Goal: Transaction & Acquisition: Purchase product/service

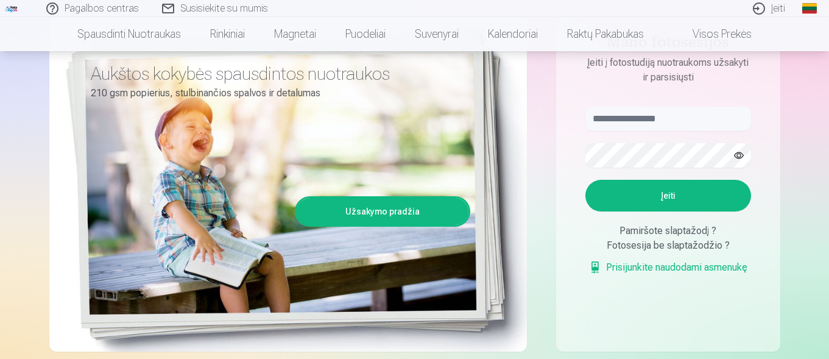
scroll to position [190, 0]
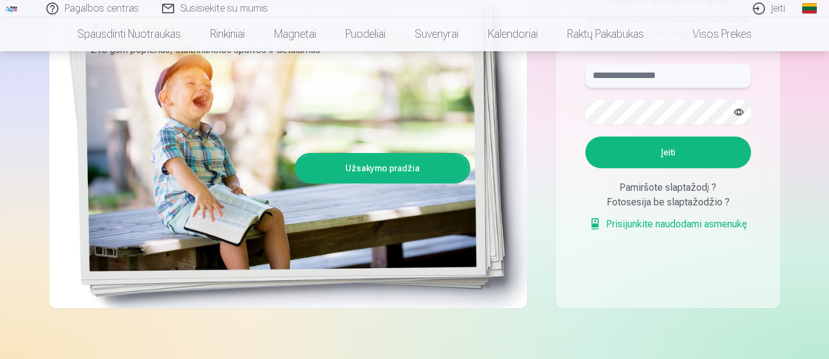
click at [676, 82] on input "text" at bounding box center [668, 75] width 166 height 24
type input "**********"
click at [738, 114] on button "button" at bounding box center [738, 111] width 23 height 23
click at [675, 150] on button "Įeiti" at bounding box center [668, 152] width 166 height 32
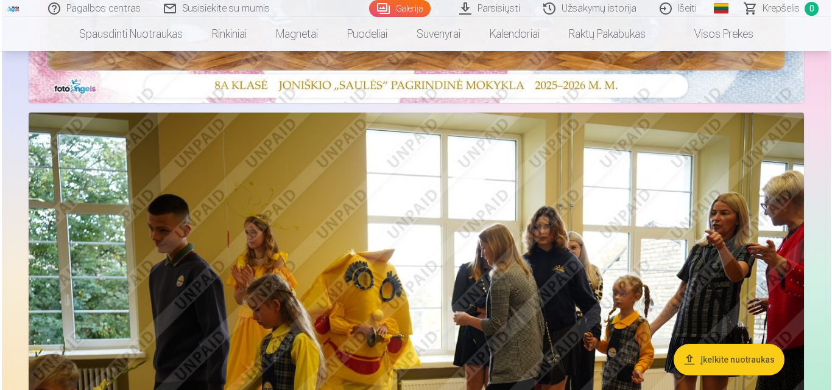
scroll to position [304, 0]
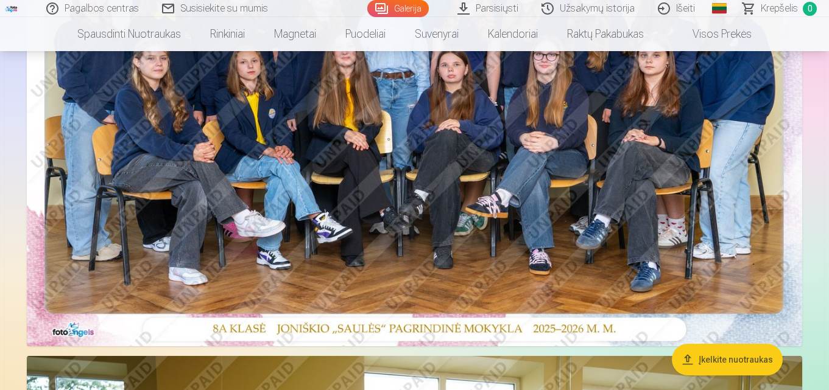
click at [558, 192] on img at bounding box center [414, 88] width 775 height 517
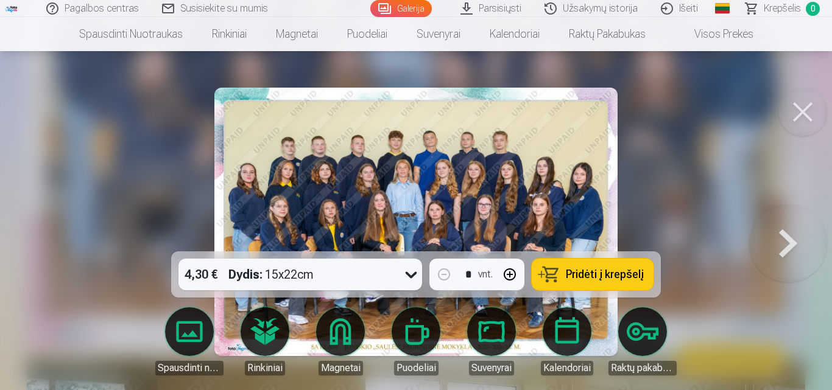
click at [603, 276] on span "Pridėti į krepšelį" at bounding box center [605, 274] width 78 height 11
click at [782, 236] on button at bounding box center [788, 222] width 78 height 35
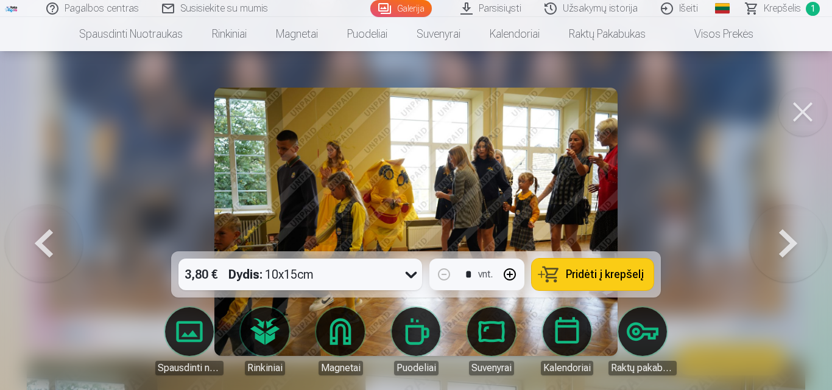
click at [777, 233] on button at bounding box center [788, 222] width 78 height 35
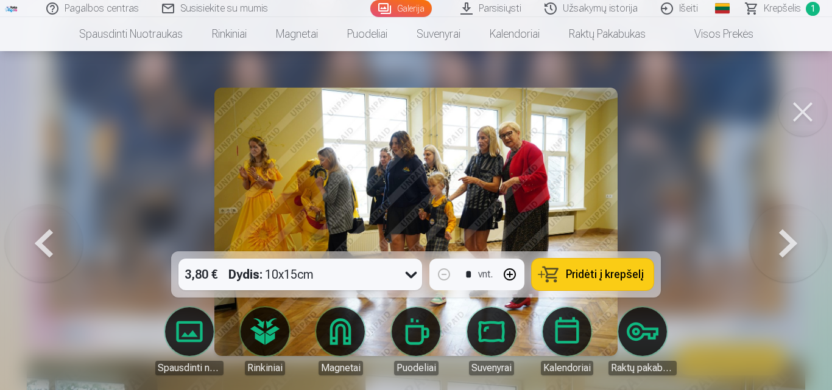
click at [777, 233] on button at bounding box center [788, 222] width 78 height 35
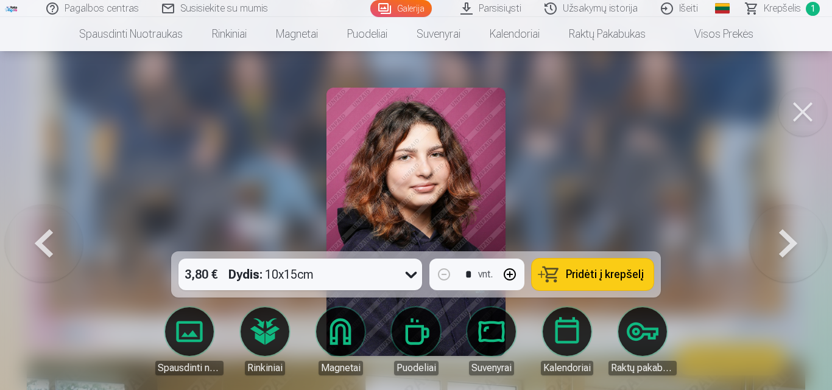
click at [628, 269] on span "Pridėti į krepšelį" at bounding box center [605, 274] width 78 height 11
click at [791, 237] on button at bounding box center [788, 222] width 78 height 35
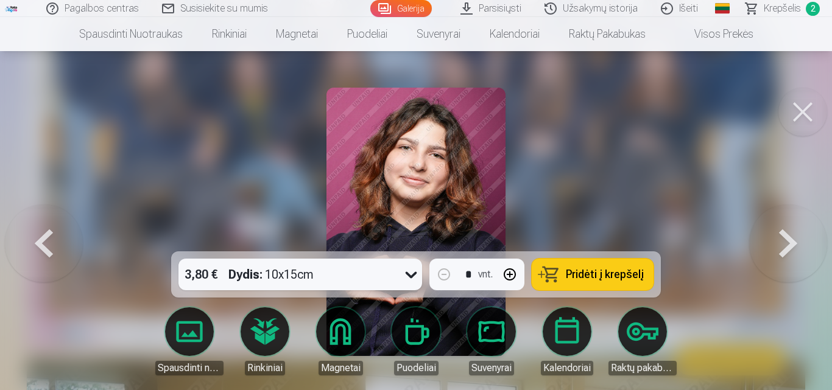
click at [777, 235] on button at bounding box center [788, 222] width 78 height 35
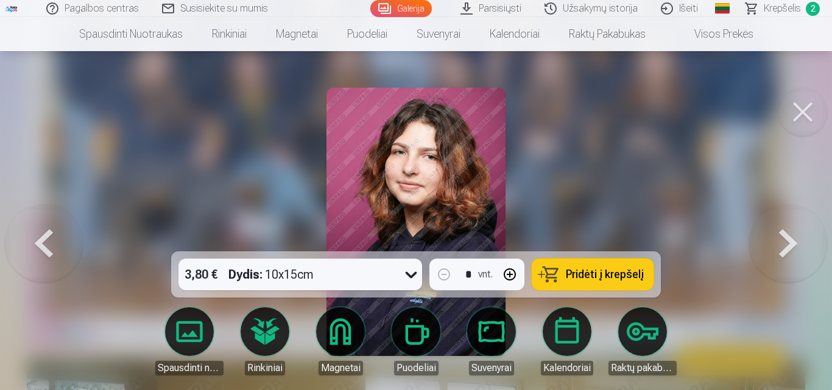
click at [620, 271] on span "Pridėti į krepšelį" at bounding box center [605, 274] width 78 height 11
click at [792, 239] on button at bounding box center [788, 222] width 78 height 35
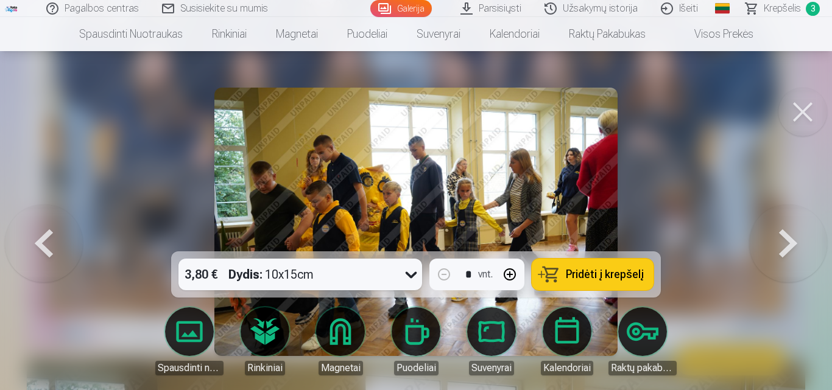
click at [792, 239] on button at bounding box center [788, 222] width 78 height 35
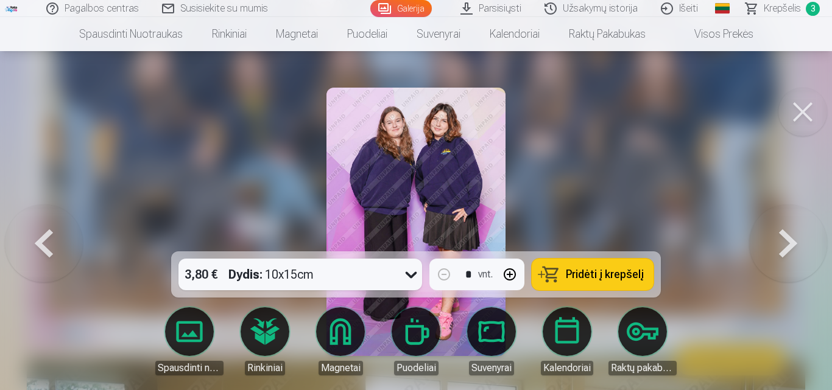
click at [770, 239] on button at bounding box center [788, 222] width 78 height 35
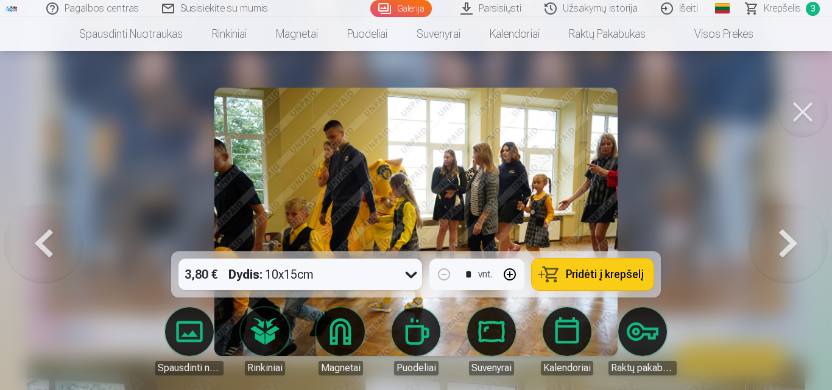
click at [770, 239] on button at bounding box center [788, 222] width 78 height 35
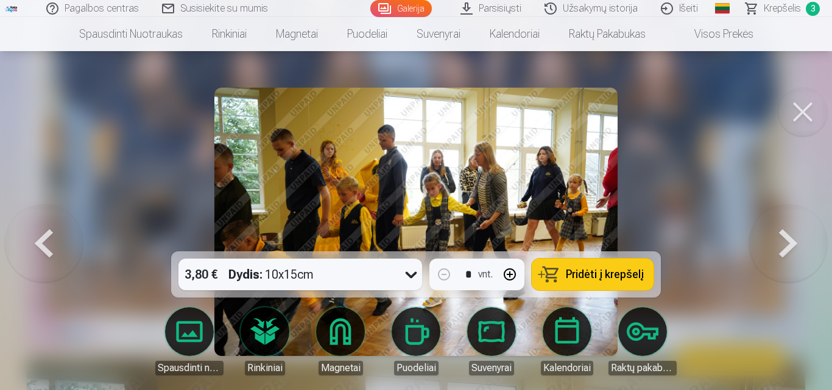
click at [770, 239] on button at bounding box center [788, 222] width 78 height 35
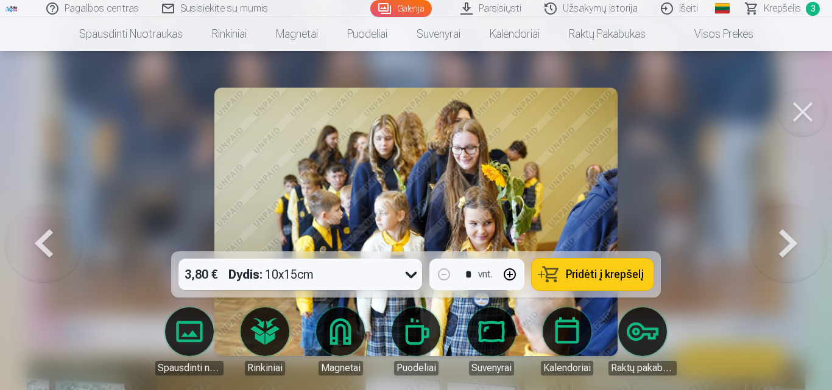
click at [770, 239] on button at bounding box center [788, 222] width 78 height 35
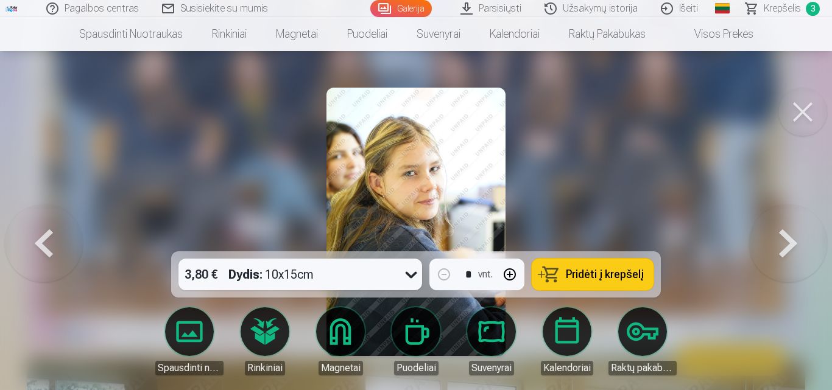
click at [770, 239] on button at bounding box center [788, 222] width 78 height 35
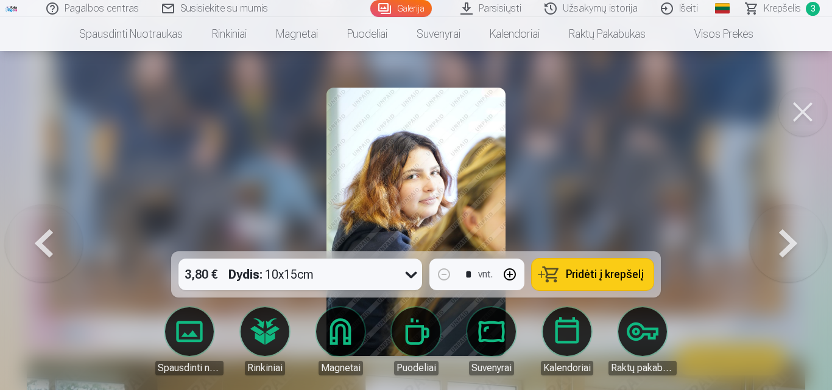
click at [791, 231] on button at bounding box center [788, 222] width 78 height 35
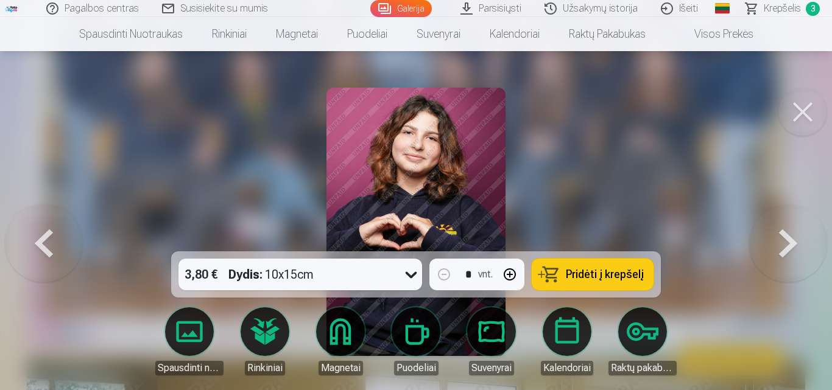
click at [618, 269] on span "Pridėti į krepšelį" at bounding box center [605, 274] width 78 height 11
click at [802, 237] on button at bounding box center [788, 222] width 78 height 35
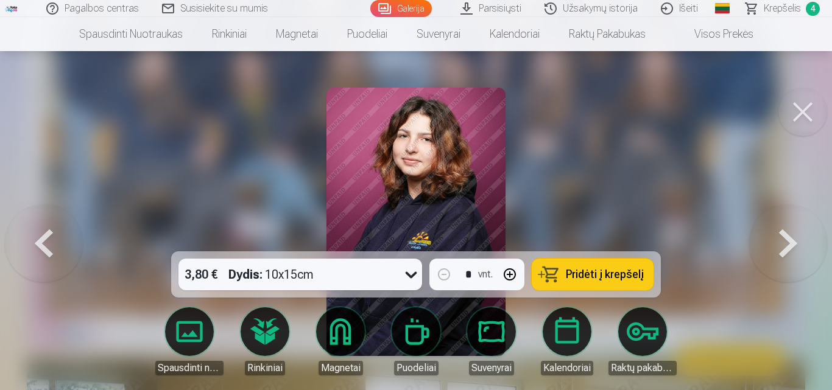
click at [814, 230] on button at bounding box center [788, 222] width 78 height 35
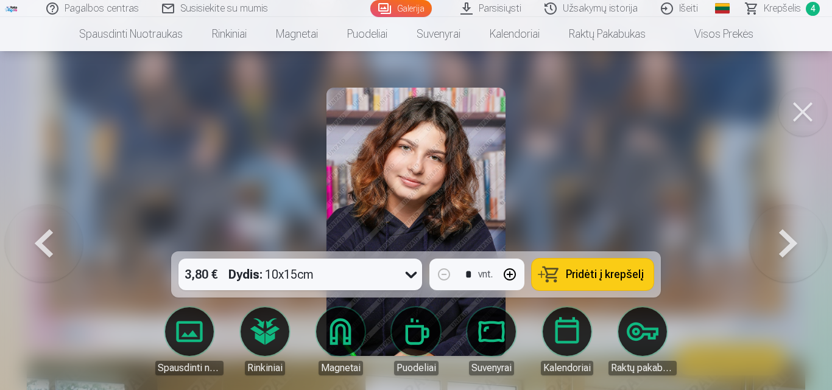
click at [797, 229] on button at bounding box center [788, 222] width 78 height 35
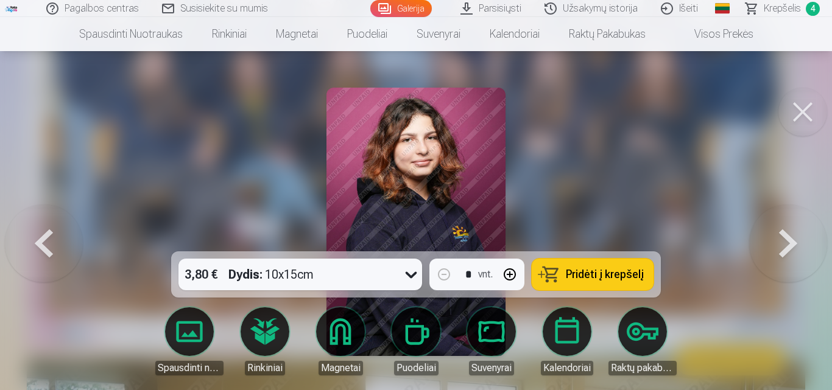
click at [626, 272] on span "Pridėti į krepšelį" at bounding box center [605, 274] width 78 height 11
click at [788, 239] on button at bounding box center [788, 222] width 78 height 35
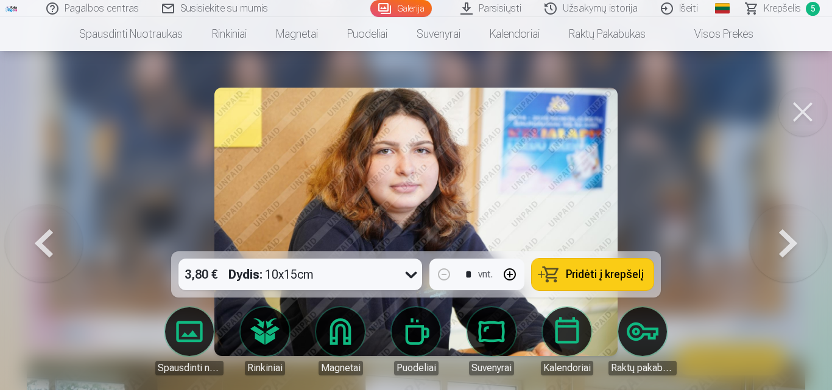
click at [777, 231] on button at bounding box center [788, 222] width 78 height 35
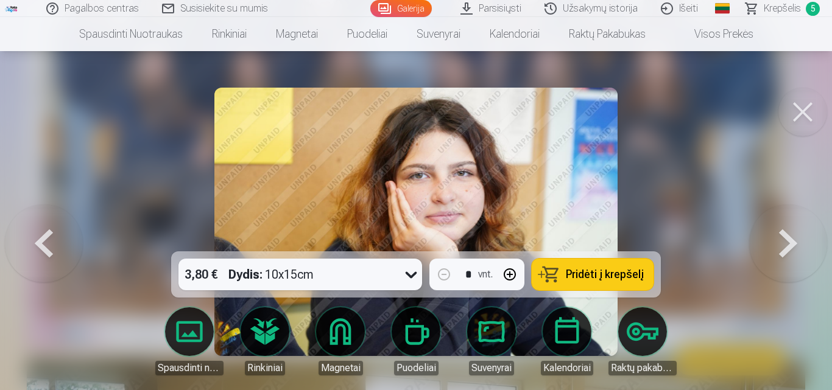
click at [776, 231] on button at bounding box center [788, 222] width 78 height 35
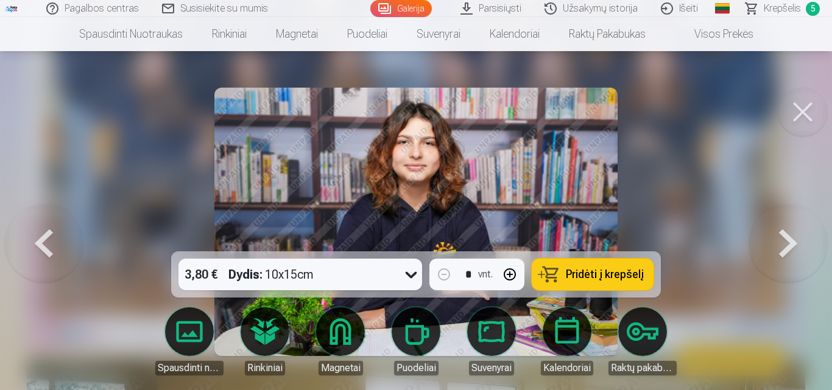
click at [774, 235] on button at bounding box center [788, 222] width 78 height 35
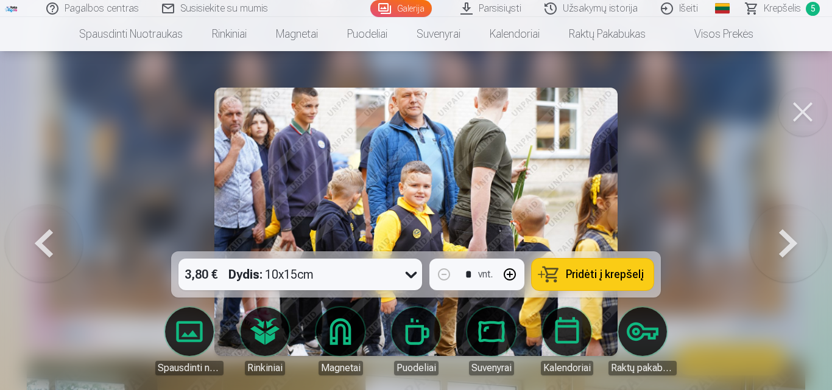
click at [773, 234] on button at bounding box center [788, 222] width 78 height 35
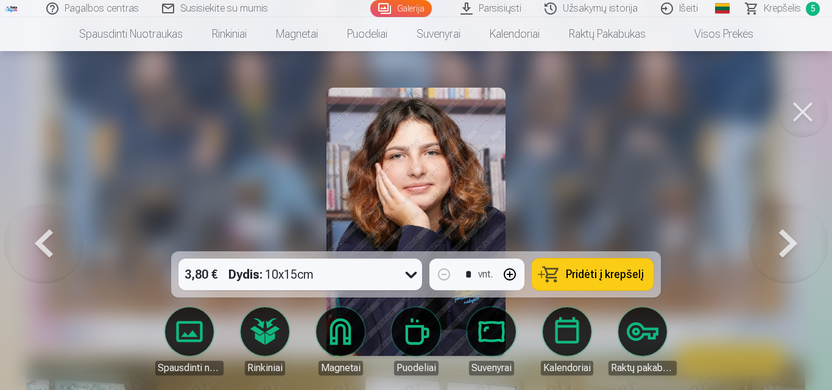
click at [606, 269] on span "Pridėti į krepšelį" at bounding box center [605, 274] width 78 height 11
click at [791, 232] on button at bounding box center [788, 222] width 78 height 35
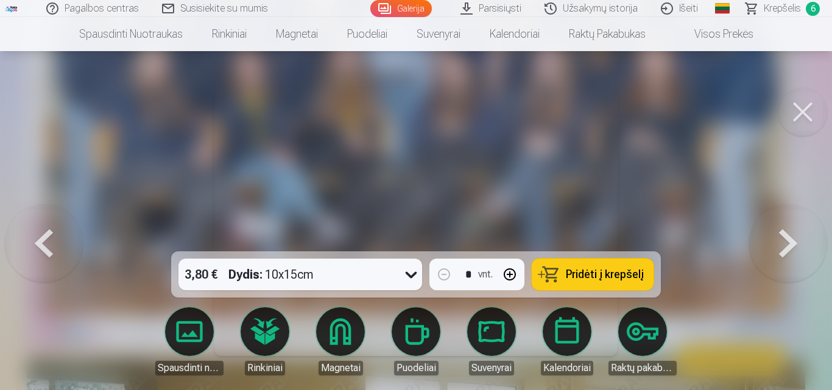
click at [776, 228] on button at bounding box center [788, 222] width 78 height 35
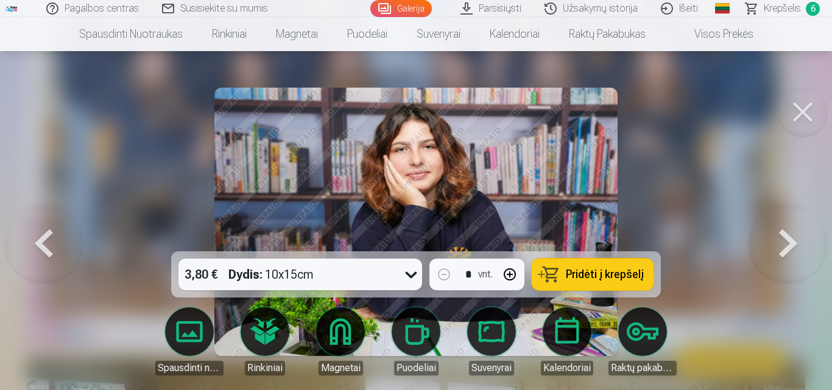
click at [779, 237] on button at bounding box center [788, 222] width 78 height 35
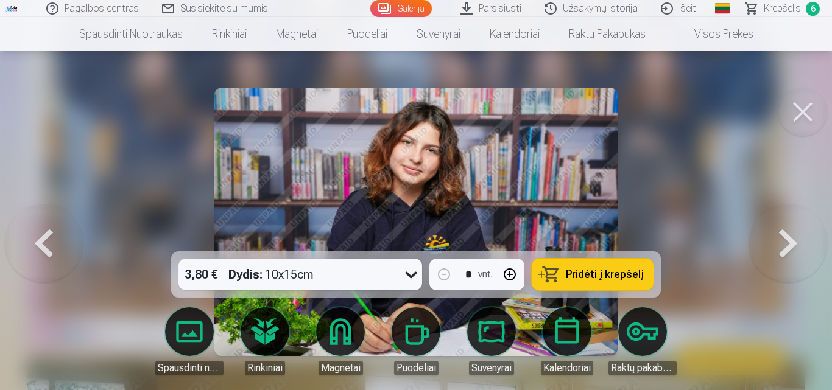
click at [792, 226] on button at bounding box center [788, 222] width 78 height 35
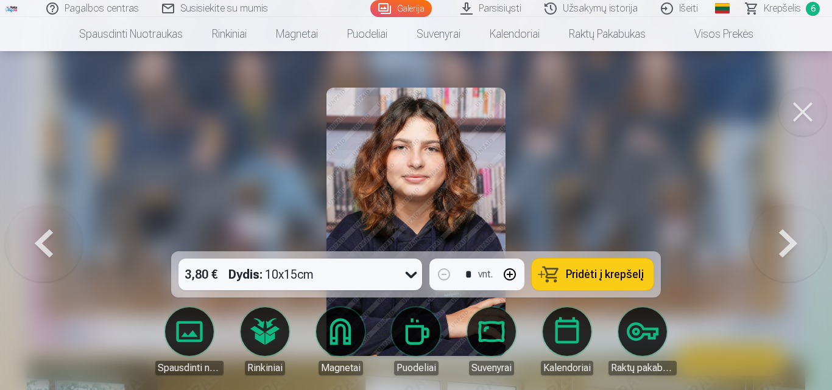
click at [792, 226] on button at bounding box center [788, 222] width 78 height 35
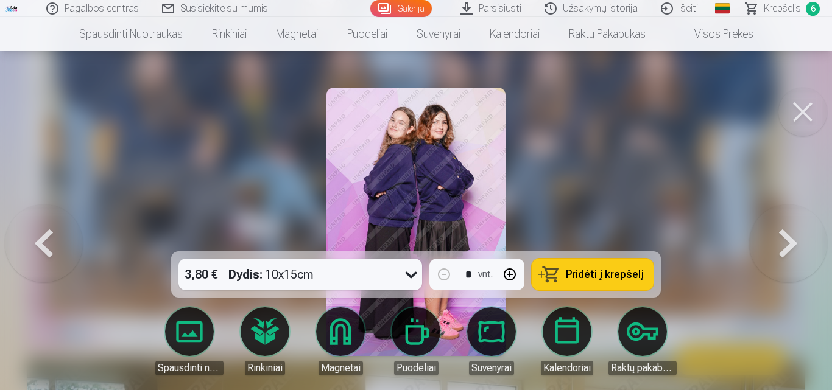
click at [57, 231] on button at bounding box center [44, 222] width 78 height 35
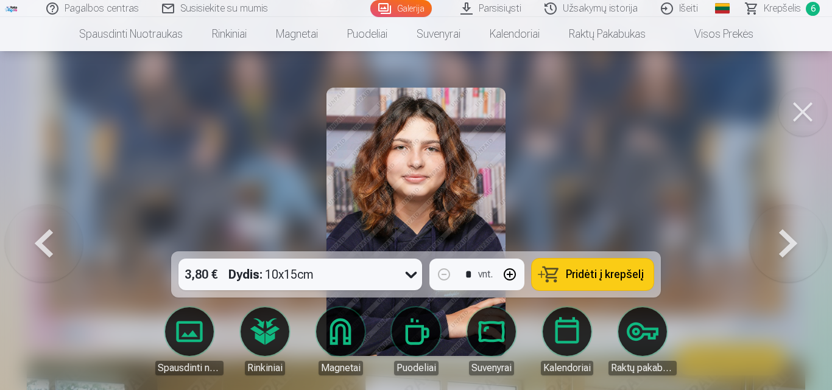
click at [583, 273] on span "Pridėti į krepšelį" at bounding box center [605, 274] width 78 height 11
click at [791, 236] on button at bounding box center [788, 222] width 78 height 35
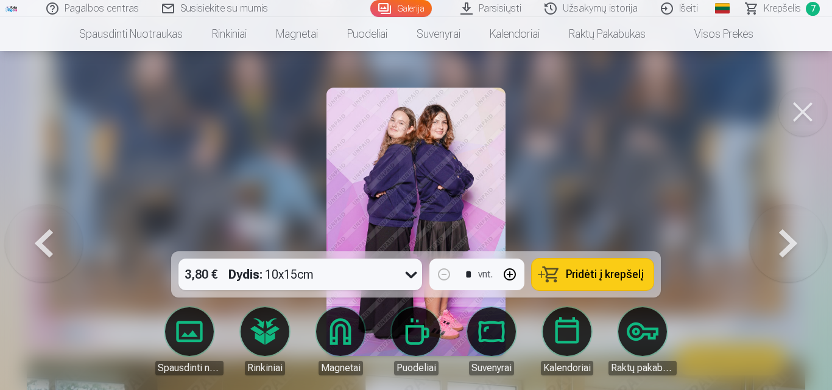
click at [580, 273] on span "Pridėti į krepšelį" at bounding box center [605, 274] width 78 height 11
click at [802, 239] on button at bounding box center [788, 222] width 78 height 35
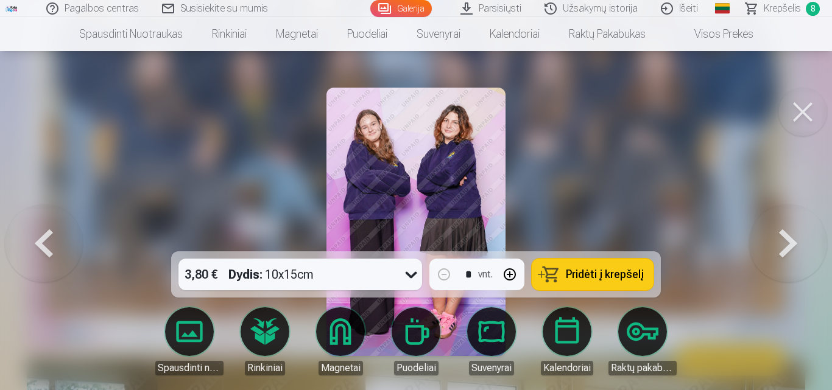
click at [799, 236] on button at bounding box center [788, 222] width 78 height 35
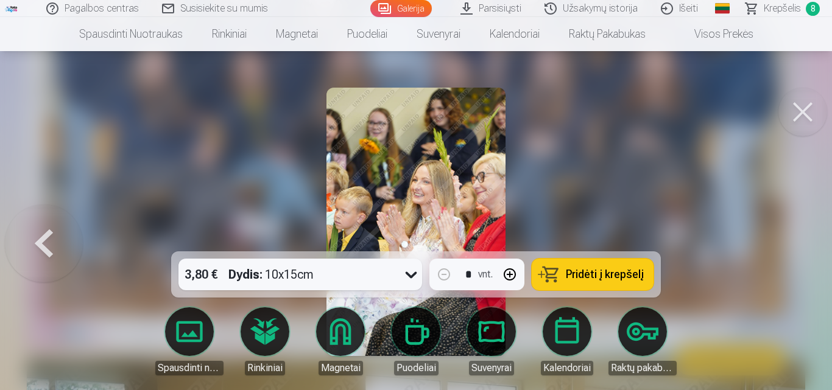
click at [785, 8] on span "Krepšelis" at bounding box center [781, 8] width 37 height 15
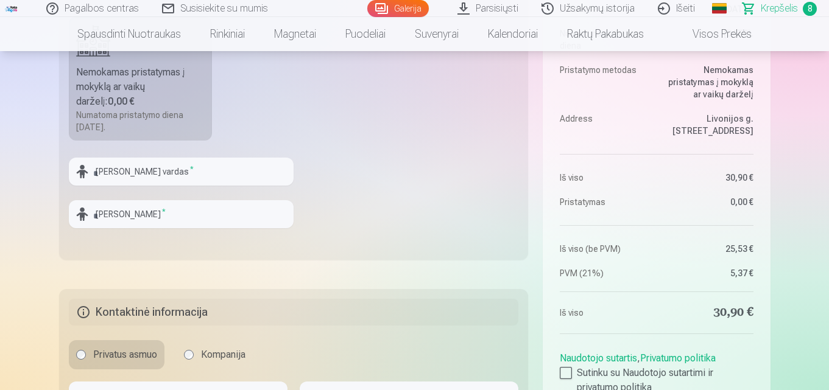
scroll to position [365, 0]
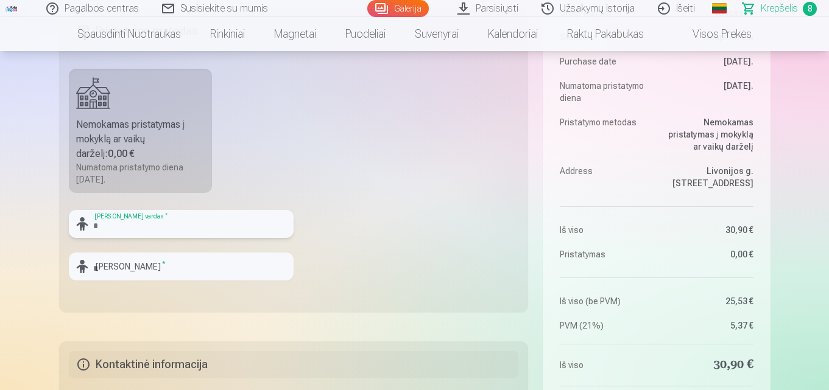
click at [163, 219] on input "text" at bounding box center [181, 224] width 225 height 28
type input "*****"
click at [156, 268] on input "text" at bounding box center [181, 267] width 225 height 28
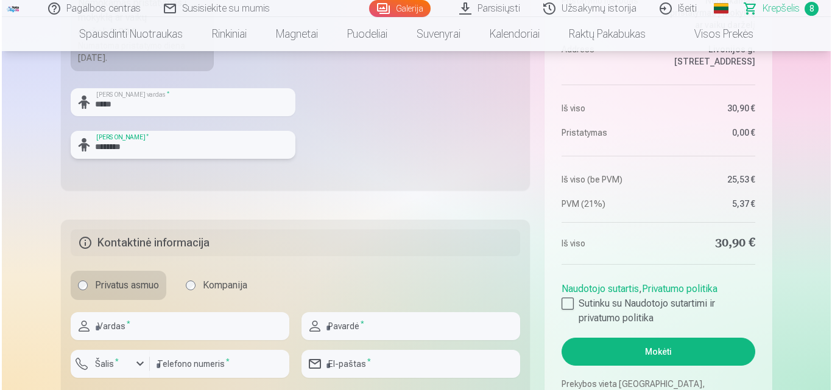
scroll to position [609, 0]
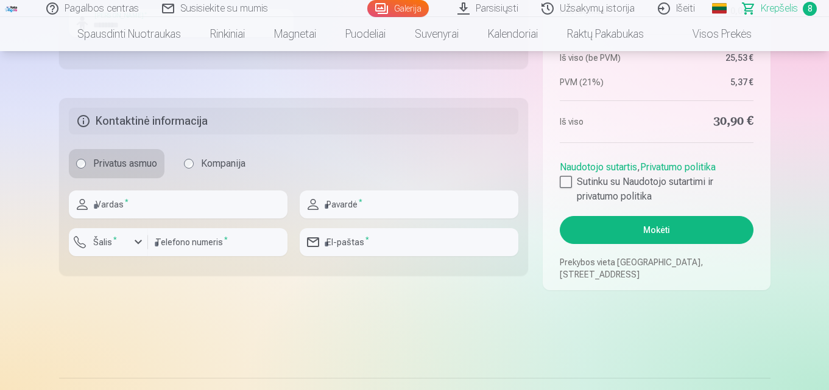
type input "********"
click at [221, 203] on input "text" at bounding box center [178, 205] width 219 height 28
type input "****"
click at [348, 204] on input "text" at bounding box center [409, 205] width 219 height 28
type input "*********"
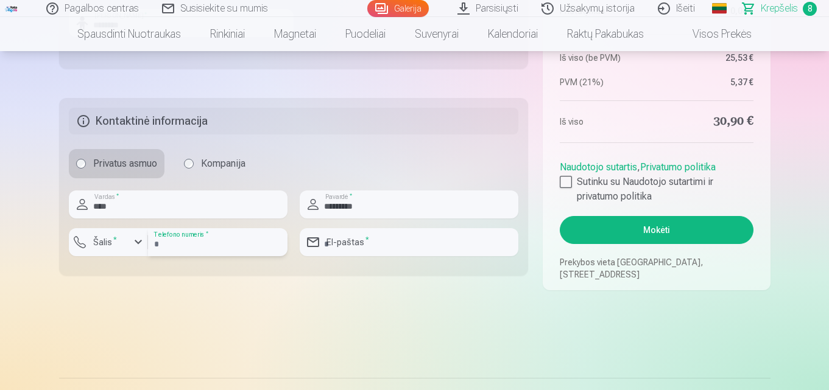
click at [230, 243] on input "number" at bounding box center [217, 242] width 139 height 28
click at [102, 239] on label "Šalis *" at bounding box center [104, 242] width 33 height 12
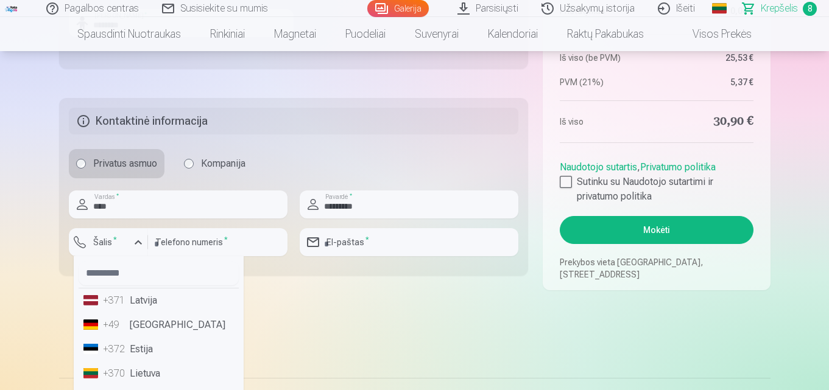
click at [154, 358] on li "+370 Lietuva" at bounding box center [159, 374] width 160 height 24
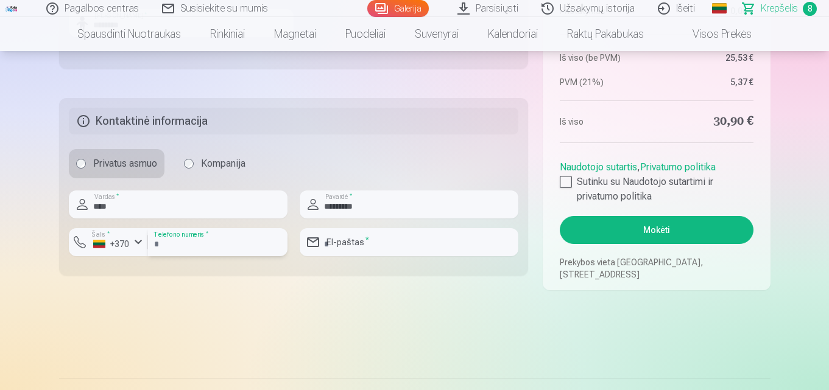
click at [177, 241] on input "number" at bounding box center [217, 242] width 139 height 28
type input "********"
click at [432, 247] on input "email" at bounding box center [409, 242] width 219 height 28
type input "**********"
click at [568, 181] on div at bounding box center [566, 182] width 12 height 12
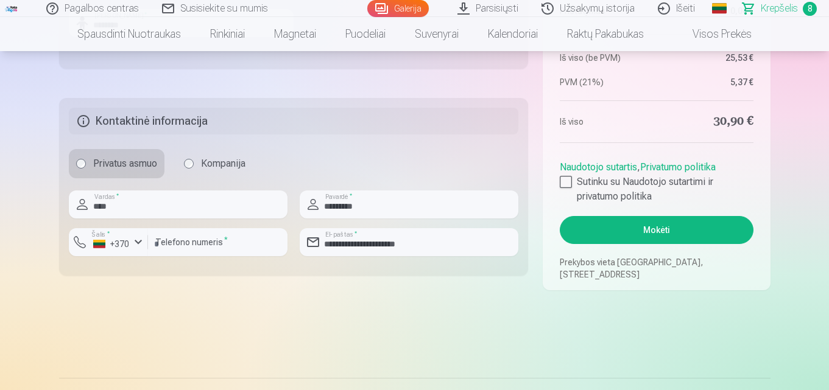
click at [605, 230] on button "Mokėti" at bounding box center [656, 230] width 193 height 28
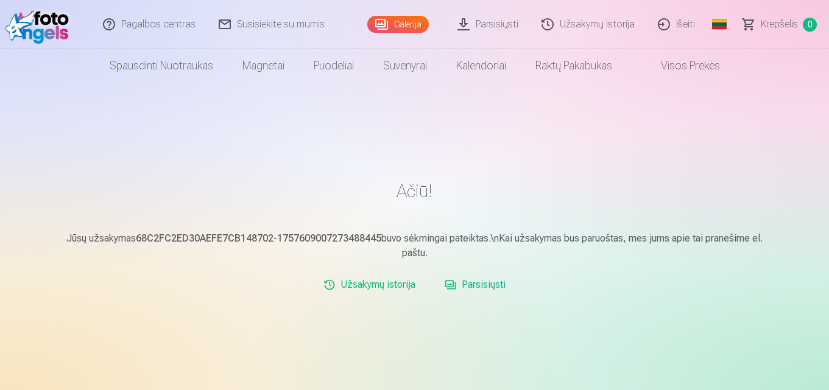
click at [466, 21] on link "Parsisiųsti" at bounding box center [488, 24] width 84 height 49
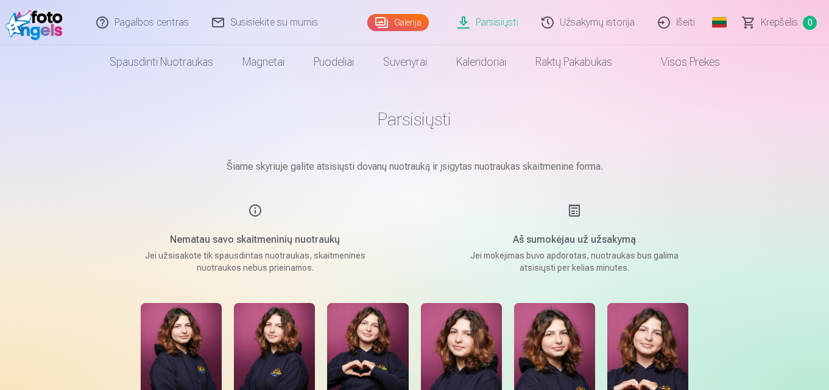
scroll to position [122, 0]
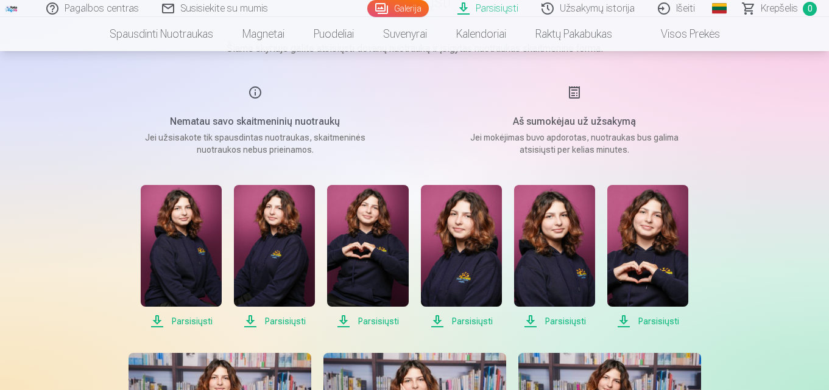
click at [189, 311] on link "Parsisiųsti" at bounding box center [181, 257] width 81 height 144
click at [270, 321] on span "Parsisiųsti" at bounding box center [274, 321] width 81 height 15
click at [271, 314] on span "Parsisiųsti" at bounding box center [274, 321] width 81 height 15
click at [379, 318] on span "Parsisiųsti" at bounding box center [367, 321] width 81 height 15
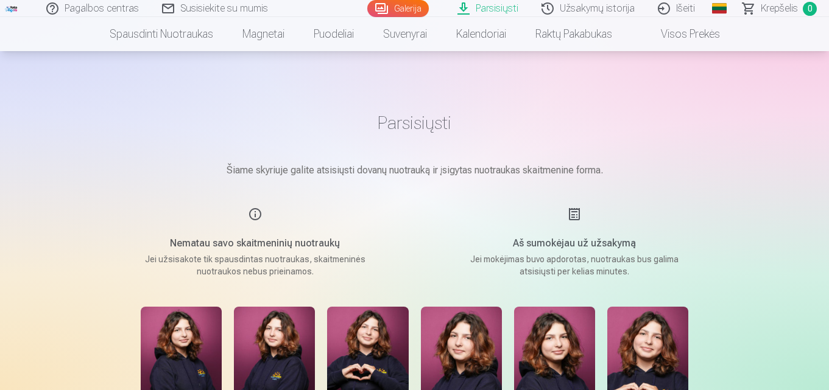
scroll to position [183, 0]
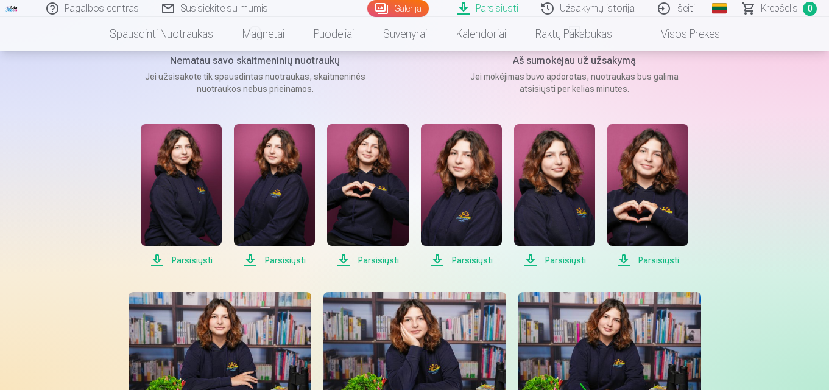
click at [471, 256] on span "Parsisiųsti" at bounding box center [461, 260] width 81 height 15
click at [575, 261] on span "Parsisiųsti" at bounding box center [554, 260] width 81 height 15
click at [644, 261] on span "Parsisiųsti" at bounding box center [647, 260] width 81 height 15
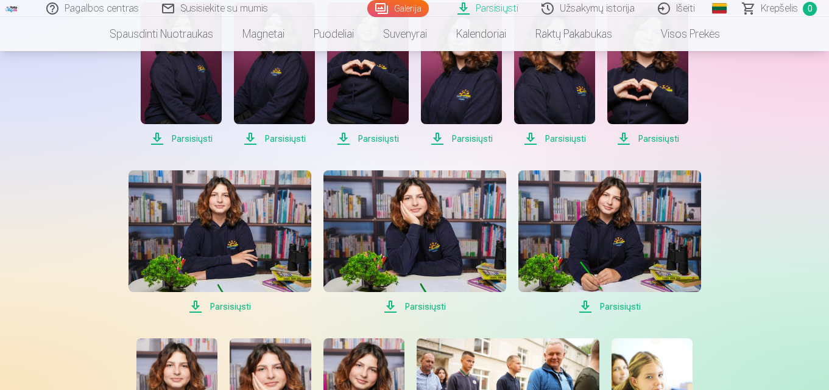
click at [214, 306] on span "Parsisiųsti" at bounding box center [219, 307] width 183 height 15
click at [401, 309] on span "Parsisiųsti" at bounding box center [414, 307] width 183 height 15
click at [595, 300] on span "Parsisiųsti" at bounding box center [609, 307] width 183 height 15
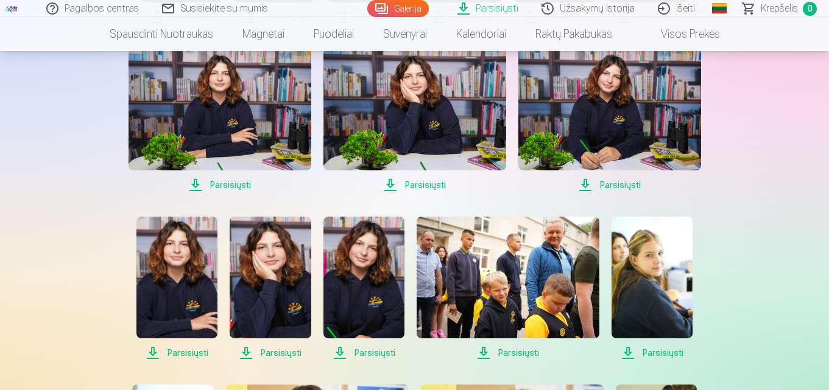
click at [184, 354] on span "Parsisiųsti" at bounding box center [176, 353] width 81 height 15
click at [278, 351] on span "Parsisiųsti" at bounding box center [270, 353] width 81 height 15
click at [365, 352] on span "Parsisiųsti" at bounding box center [363, 353] width 81 height 15
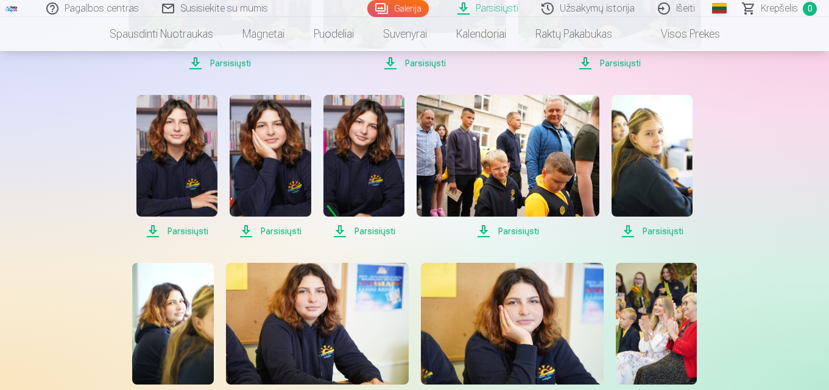
scroll to position [670, 0]
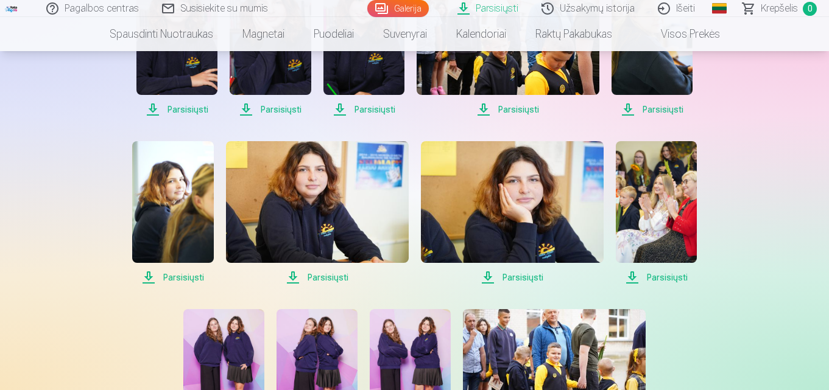
click at [176, 277] on span "Parsisiųsti" at bounding box center [172, 277] width 81 height 15
click at [319, 279] on span "Parsisiųsti" at bounding box center [317, 277] width 183 height 15
click at [517, 273] on span "Parsisiųsti" at bounding box center [512, 277] width 183 height 15
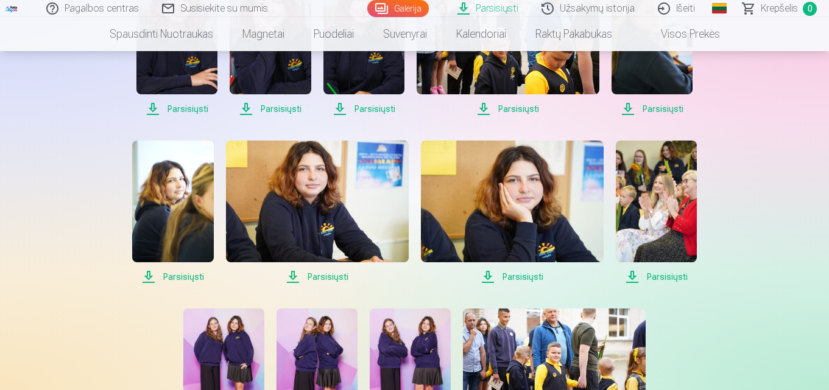
scroll to position [791, 0]
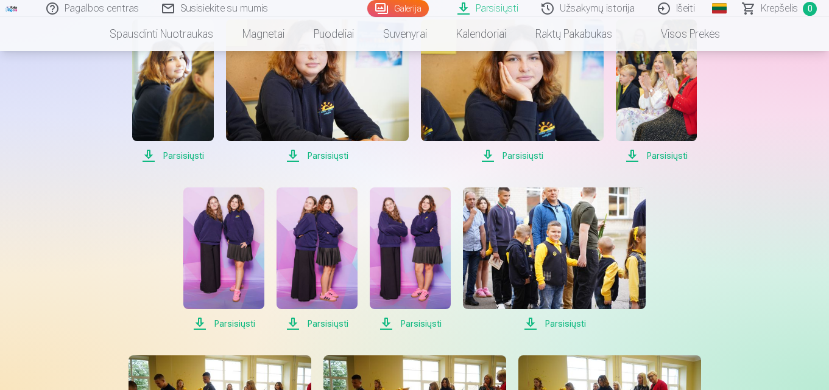
click at [238, 325] on span "Parsisiųsti" at bounding box center [223, 324] width 81 height 15
click at [310, 326] on span "Parsisiųsti" at bounding box center [316, 324] width 81 height 15
click at [419, 318] on span "Parsisiųsti" at bounding box center [410, 324] width 81 height 15
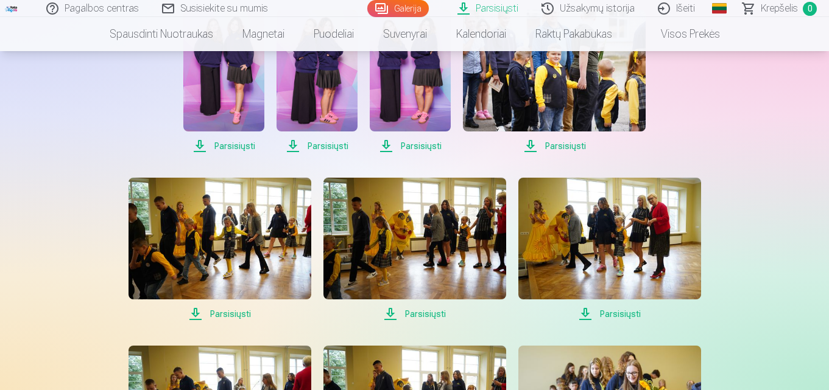
scroll to position [1035, 0]
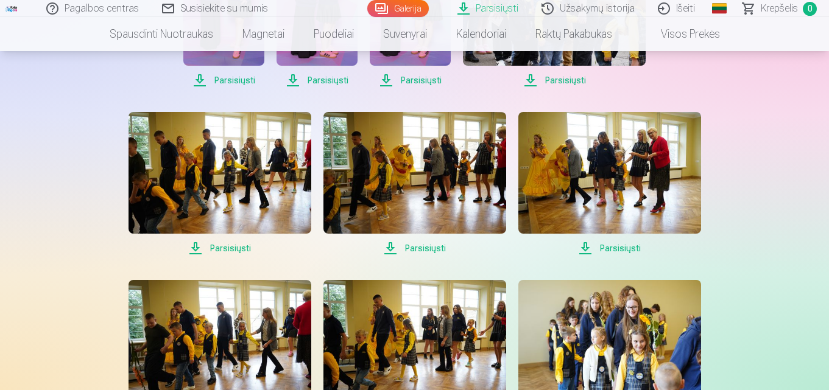
click at [600, 248] on span "Parsisiųsti" at bounding box center [609, 248] width 183 height 15
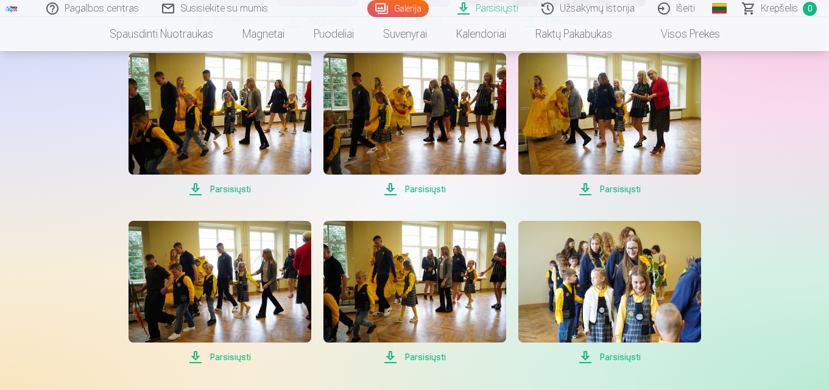
scroll to position [1096, 0]
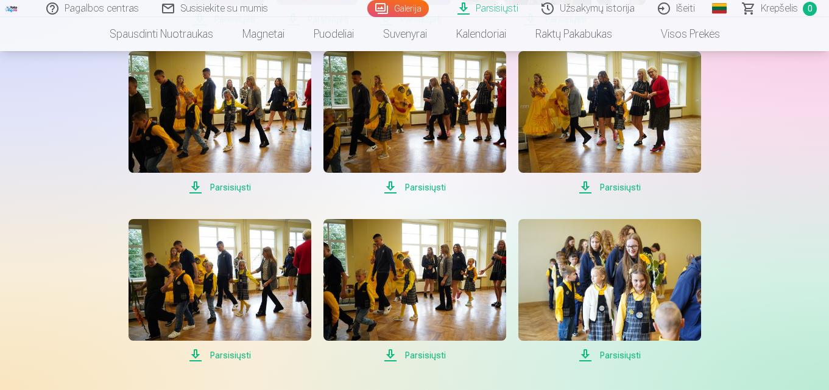
click at [605, 186] on span "Parsisiųsti" at bounding box center [609, 187] width 183 height 15
click at [684, 7] on link "Išeiti" at bounding box center [677, 8] width 60 height 17
